Goal: Information Seeking & Learning: Learn about a topic

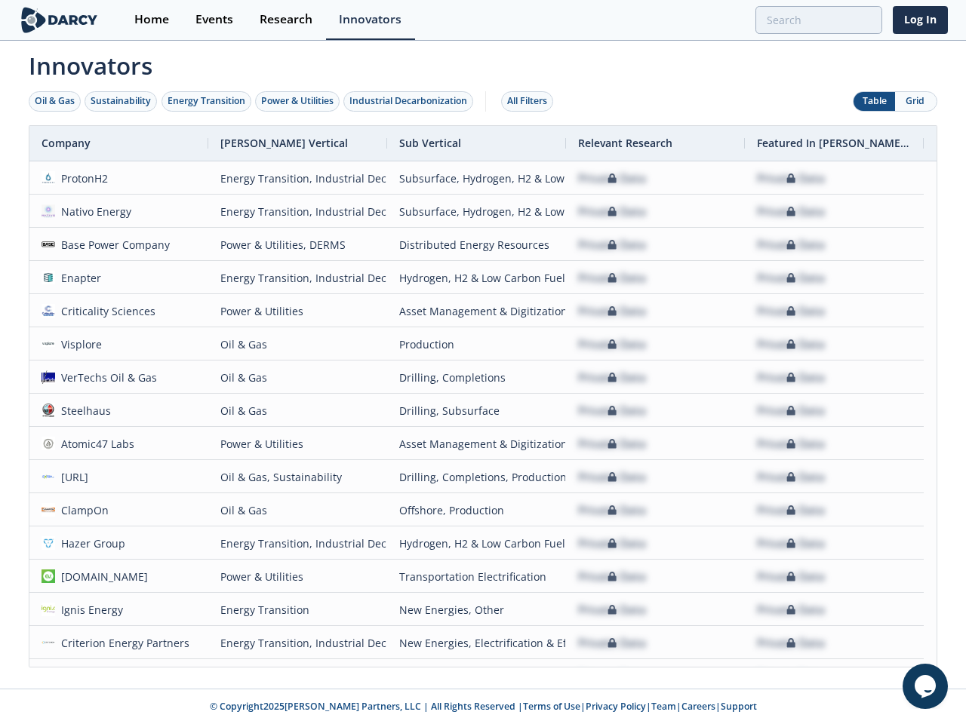
click at [55, 101] on div "Oil & Gas" at bounding box center [55, 101] width 40 height 14
click at [121, 101] on div "Sustainability" at bounding box center [121, 101] width 60 height 14
click at [207, 101] on div "Energy Transition" at bounding box center [206, 101] width 78 height 14
click at [299, 101] on div "Power & Utilities" at bounding box center [297, 101] width 72 height 14
click at [411, 101] on div "Industrial Decarbonization" at bounding box center [408, 101] width 118 height 14
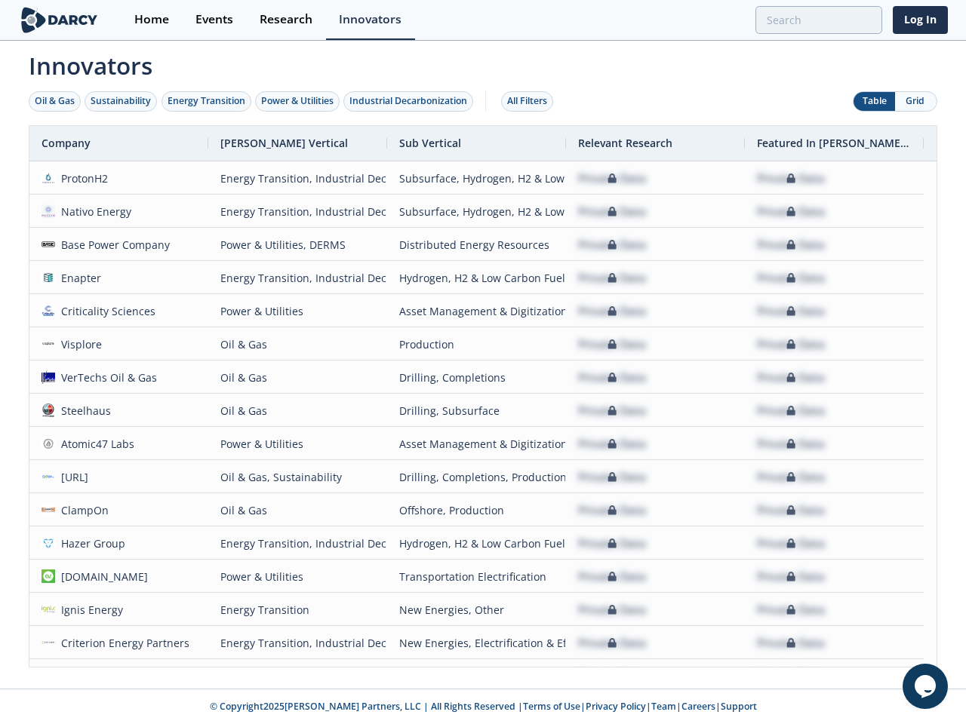
click at [531, 101] on div "All Filters" at bounding box center [527, 101] width 40 height 14
